Goal: Use online tool/utility: Use online tool/utility

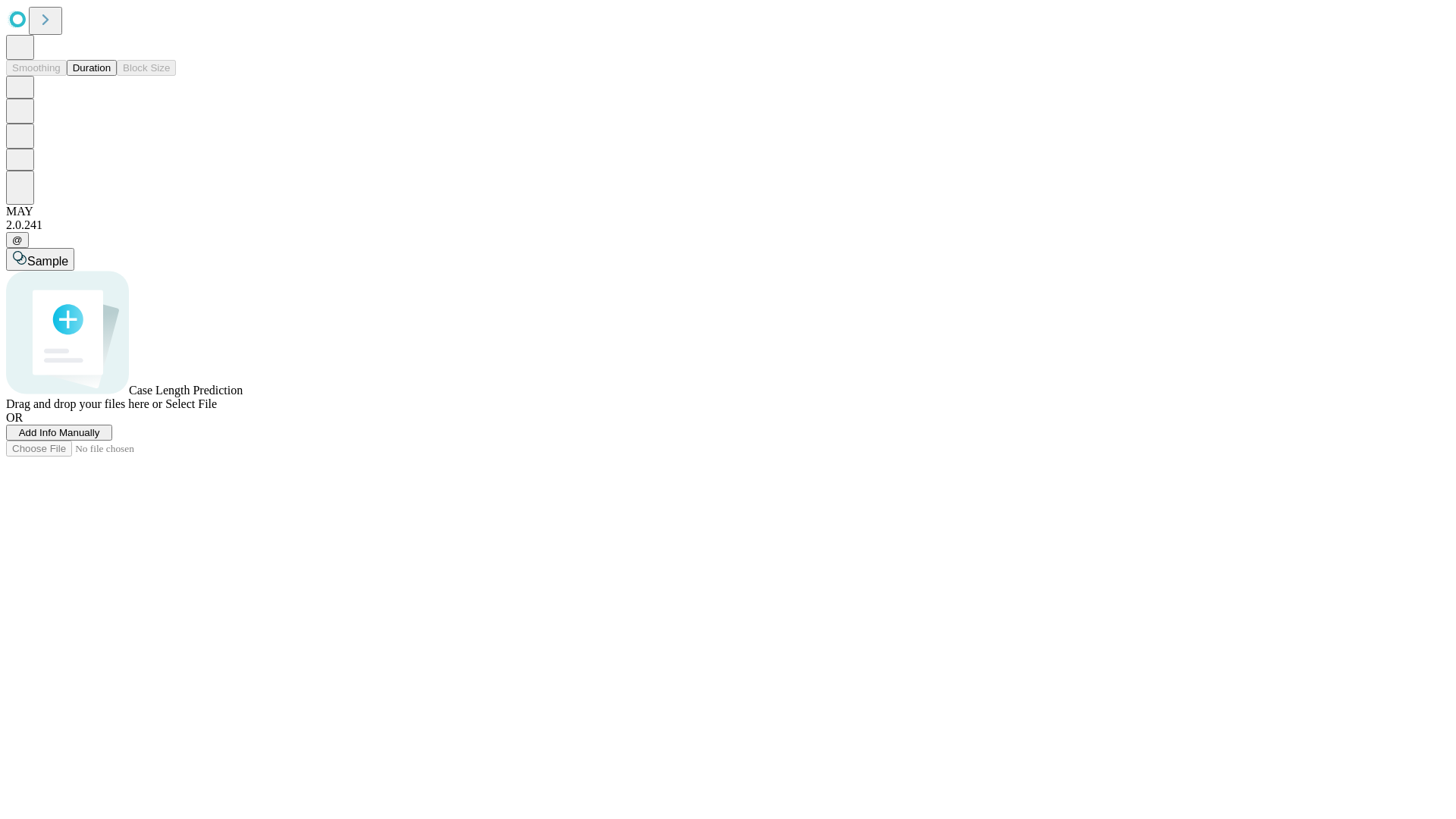
click at [217, 410] on span "Select File" at bounding box center [191, 404] width 52 height 13
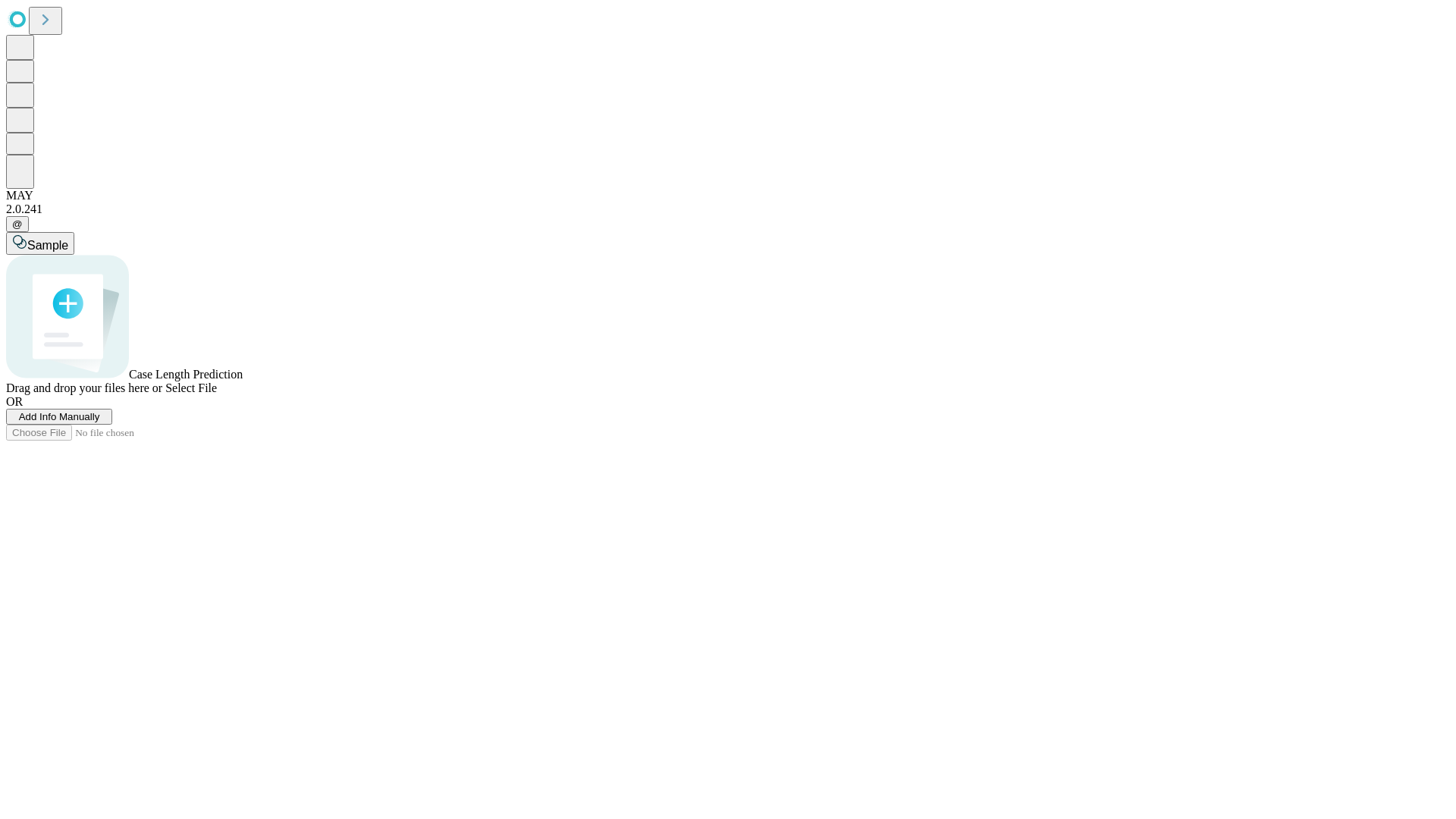
click at [217, 394] on span "Select File" at bounding box center [191, 388] width 52 height 13
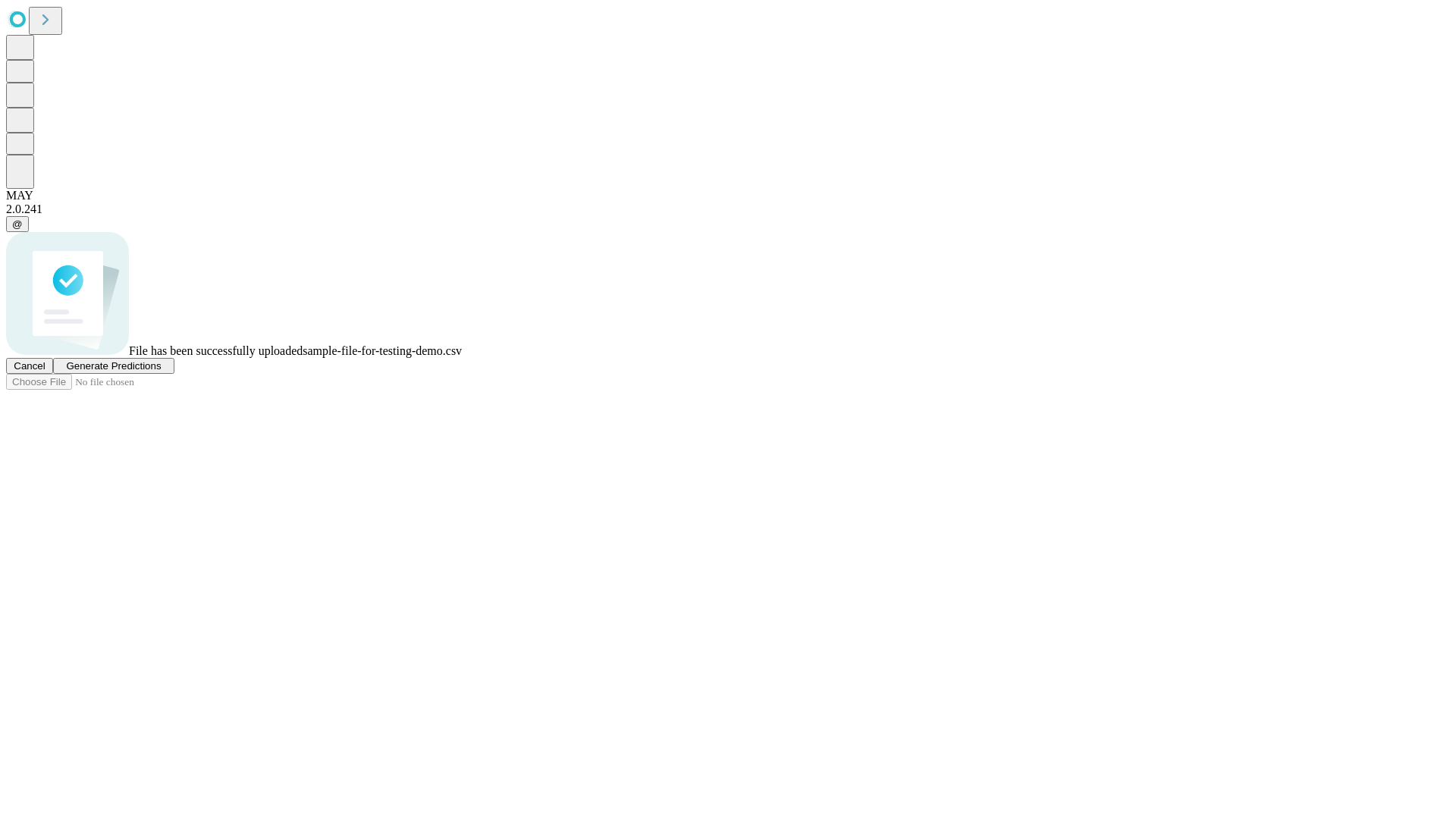
click at [161, 372] on span "Generate Predictions" at bounding box center [113, 366] width 95 height 11
